Goal: Obtain resource: Download file/media

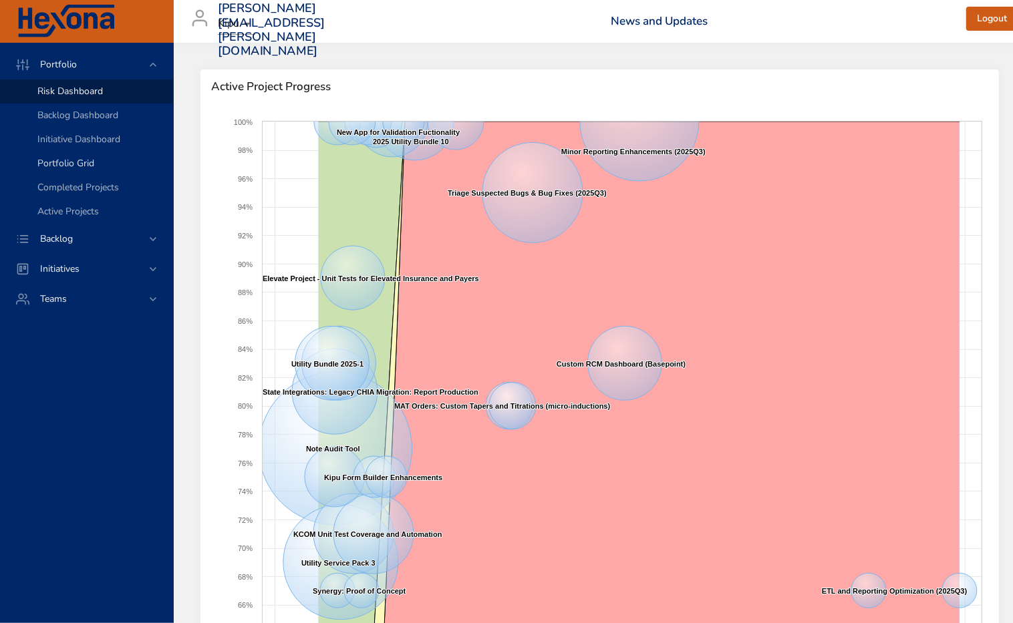
click at [56, 162] on span "Portfolio Grid" at bounding box center [65, 163] width 57 height 13
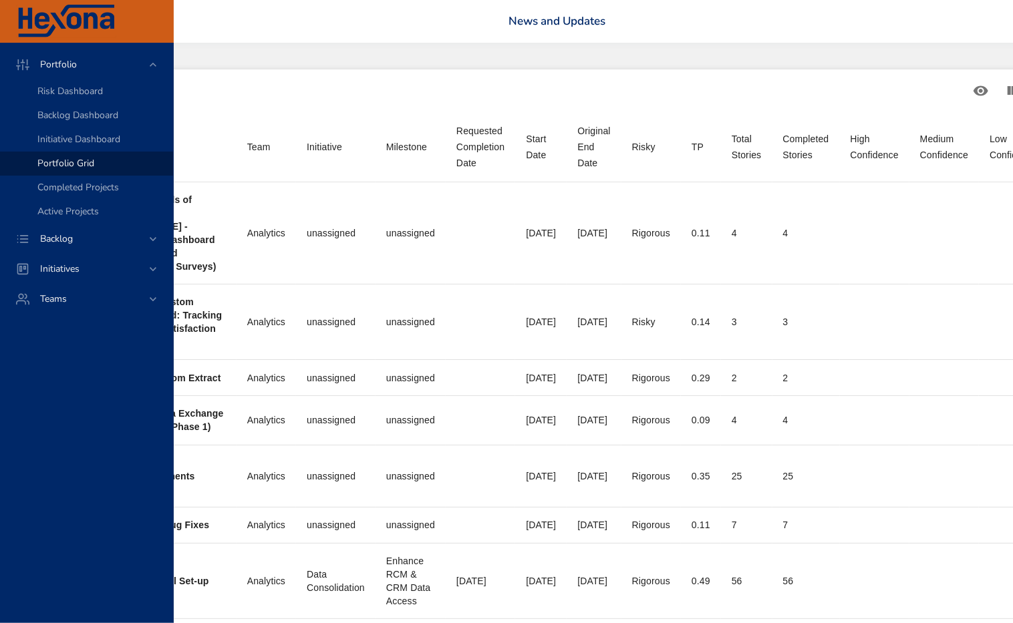
scroll to position [0, 598]
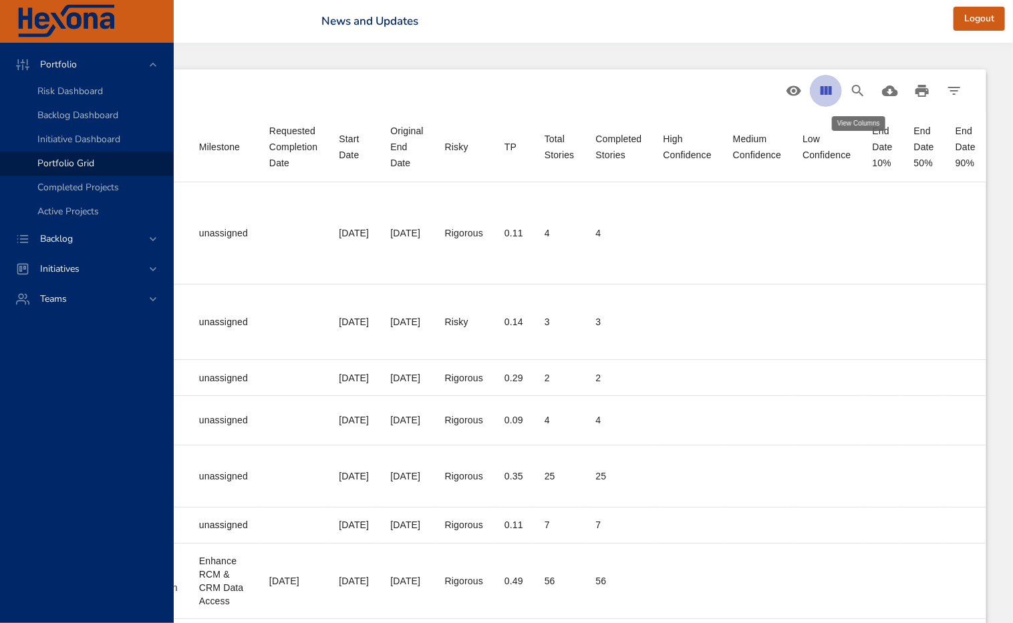
click at [824, 94] on icon "View Columns" at bounding box center [826, 91] width 16 height 16
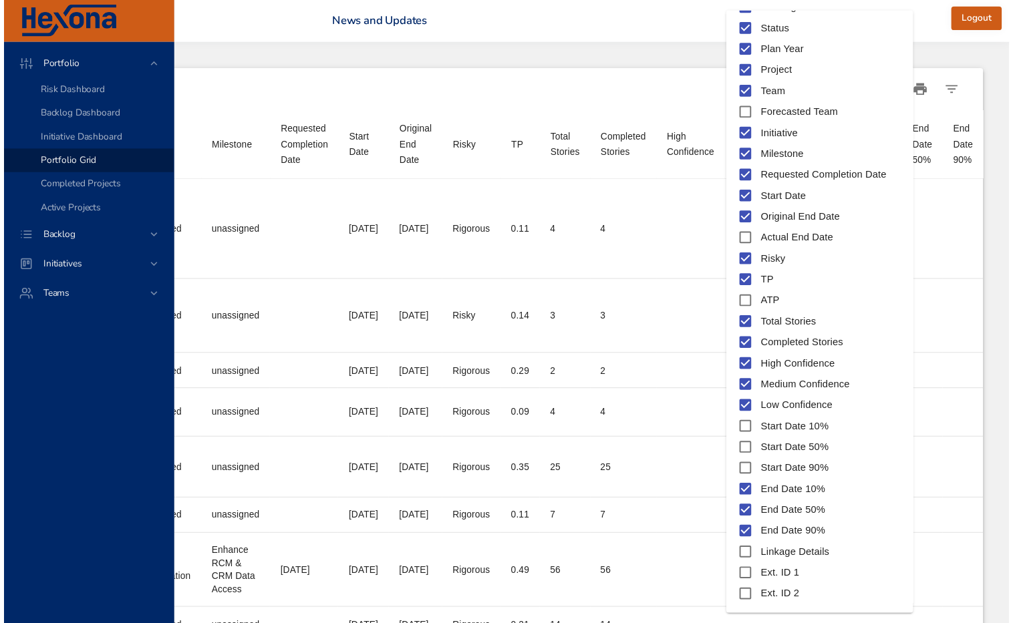
scroll to position [90, 0]
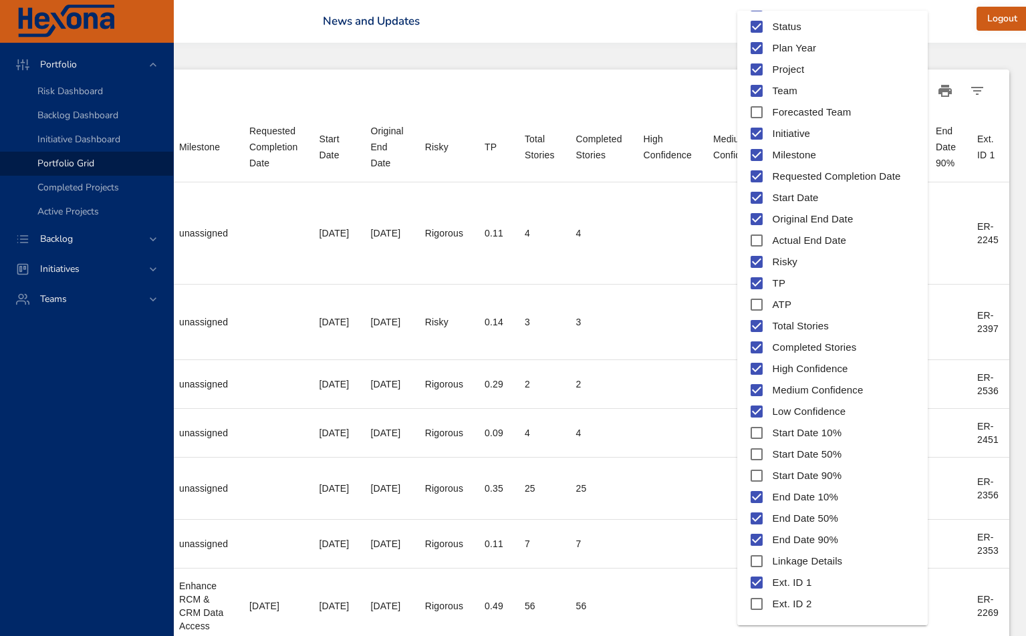
click at [613, 90] on div at bounding box center [513, 318] width 1026 height 636
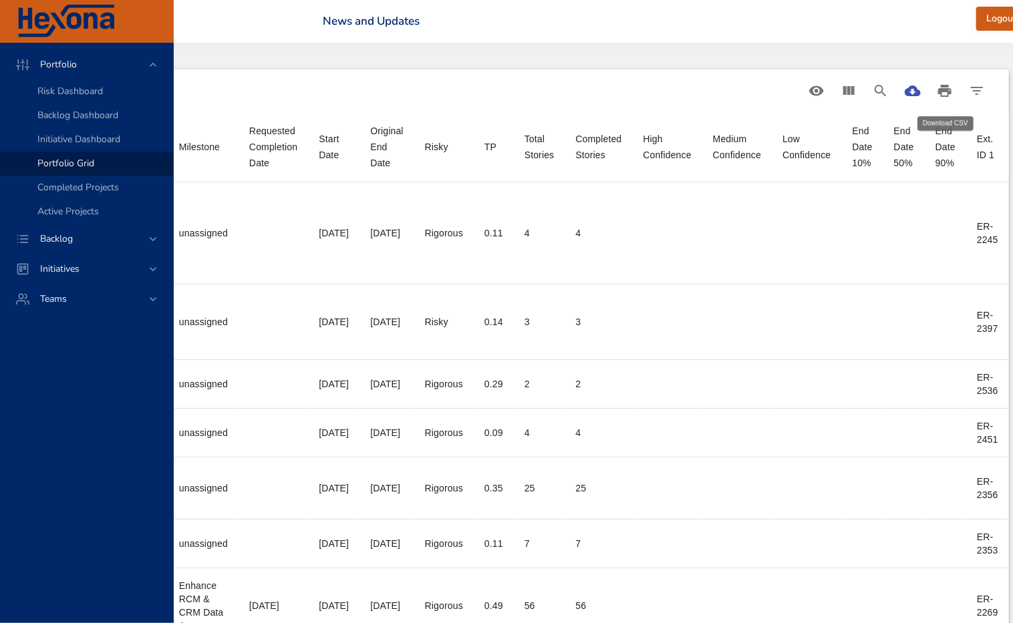
click at [921, 90] on icon "Download CSV" at bounding box center [913, 91] width 16 height 11
